Goal: Navigation & Orientation: Find specific page/section

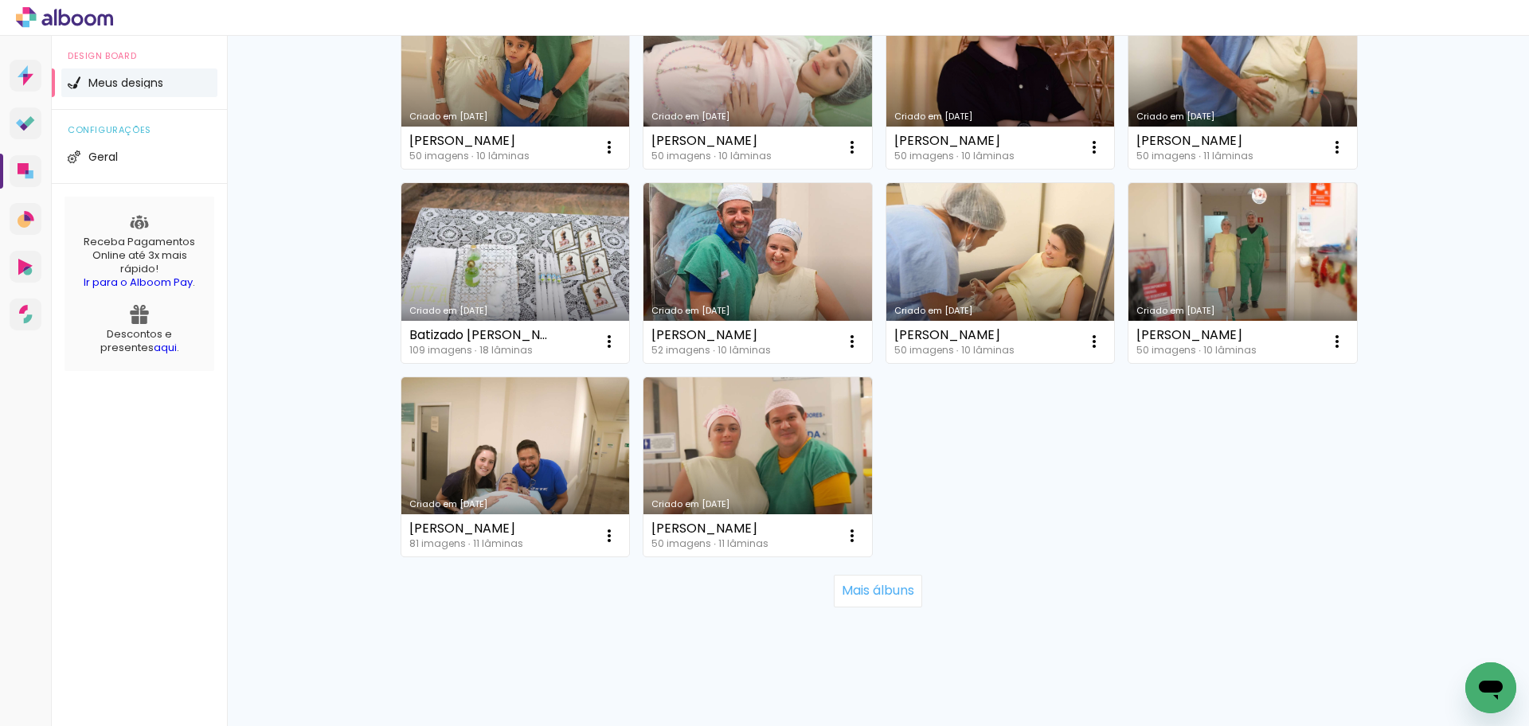
scroll to position [1003, 0]
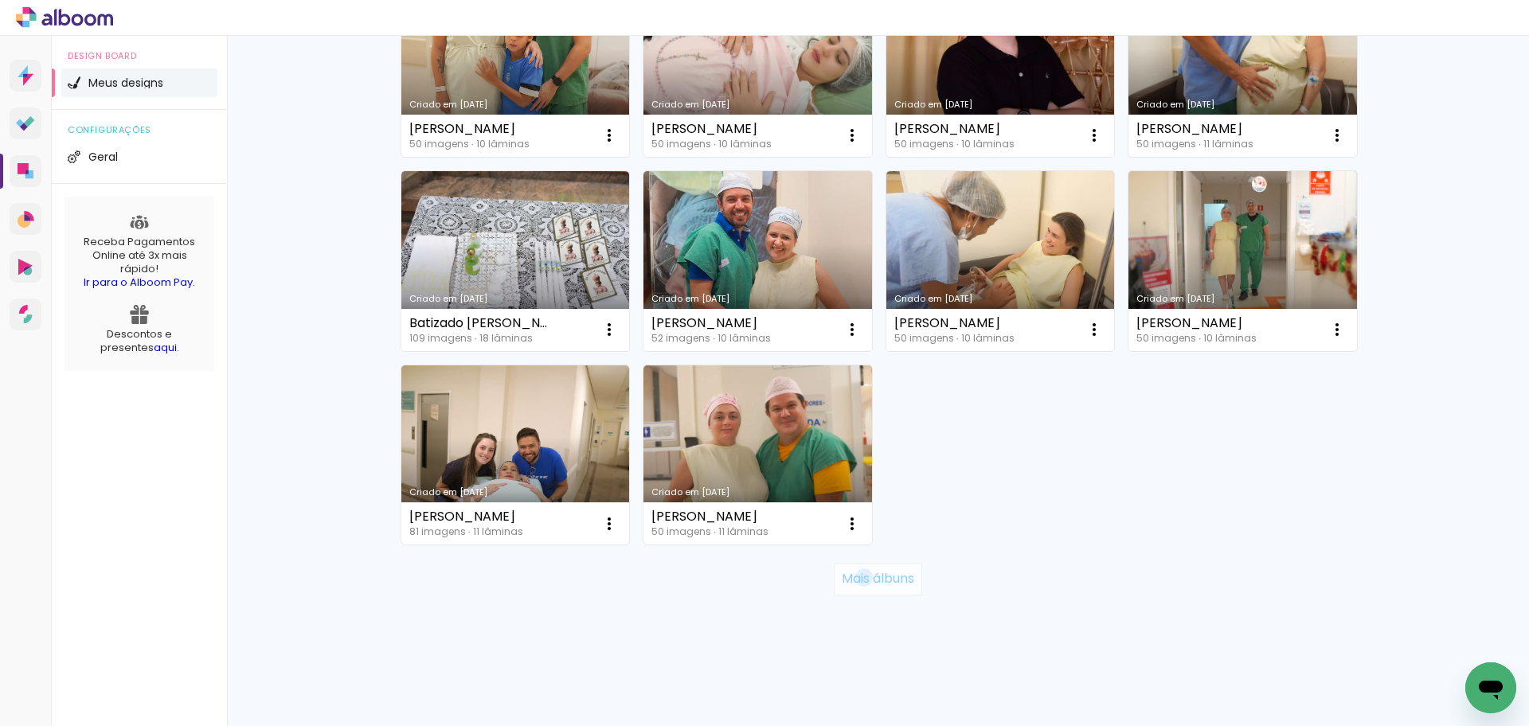
click at [0, 0] on slot "Mais álbuns" at bounding box center [0, 0] width 0 height 0
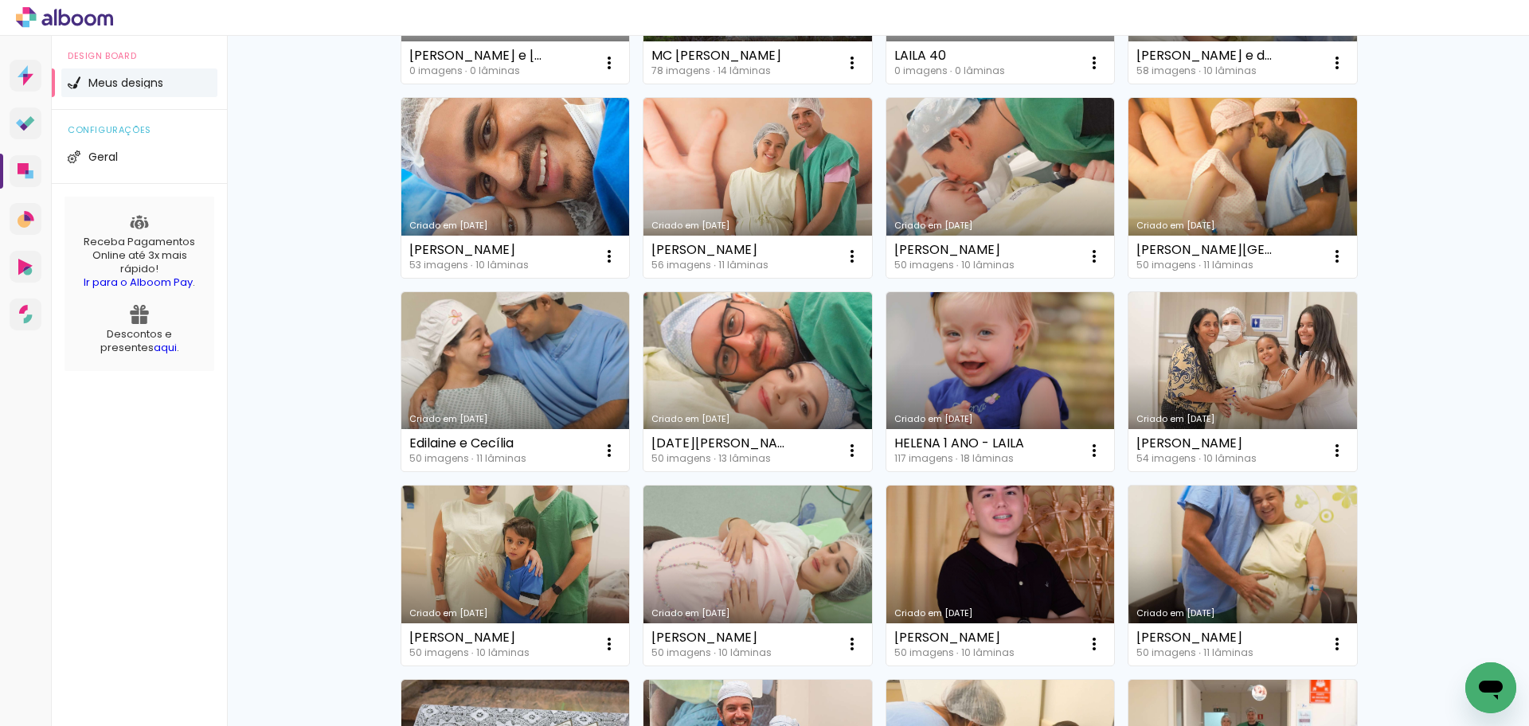
scroll to position [445, 0]
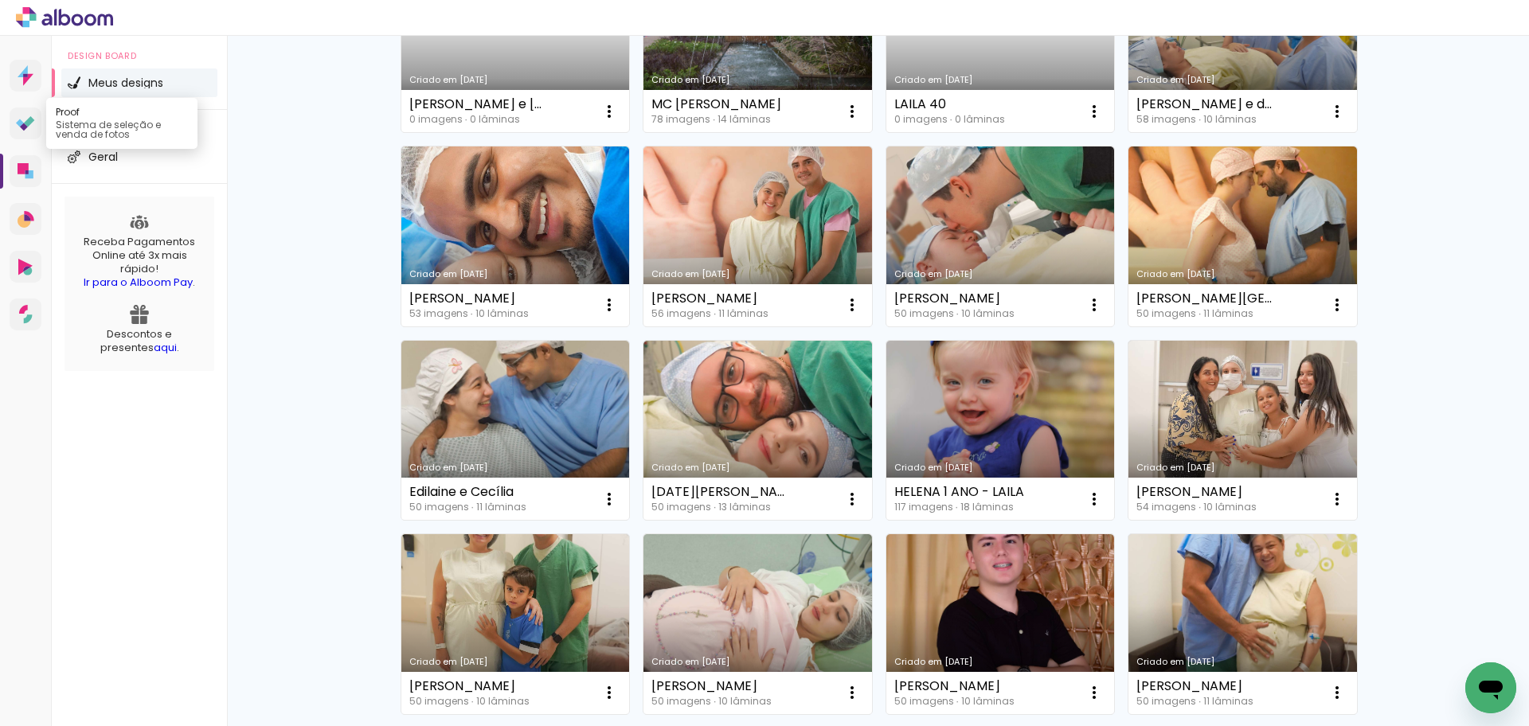
click at [22, 125] on icon at bounding box center [24, 127] width 8 height 8
